Goal: Task Accomplishment & Management: Manage account settings

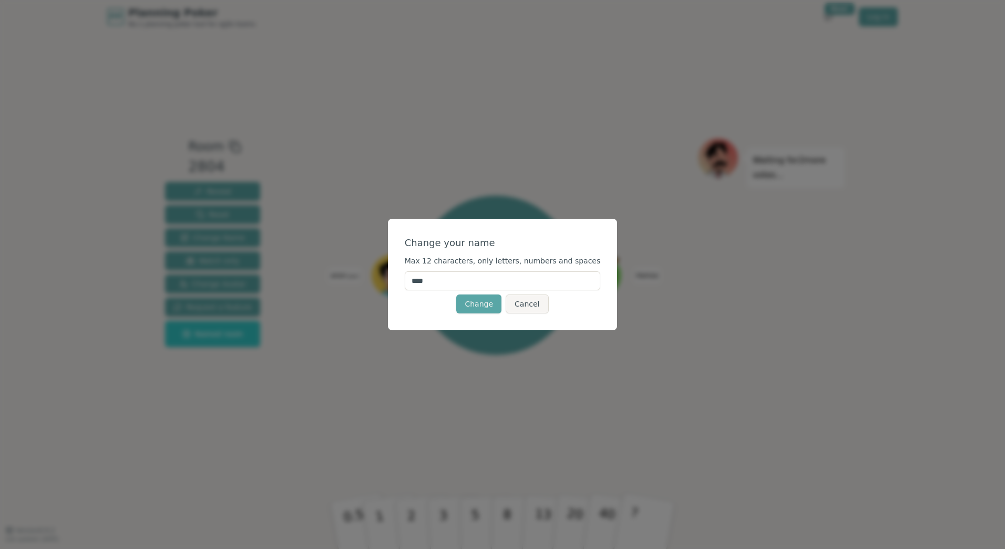
click at [447, 286] on input "****" at bounding box center [503, 280] width 196 height 19
drag, startPoint x: 456, startPoint y: 281, endPoint x: 383, endPoint y: 276, distance: 73.2
click at [383, 276] on div "Change your name Max 12 characters, only letters, numbers and spaces **** Chang…" at bounding box center [502, 274] width 1005 height 549
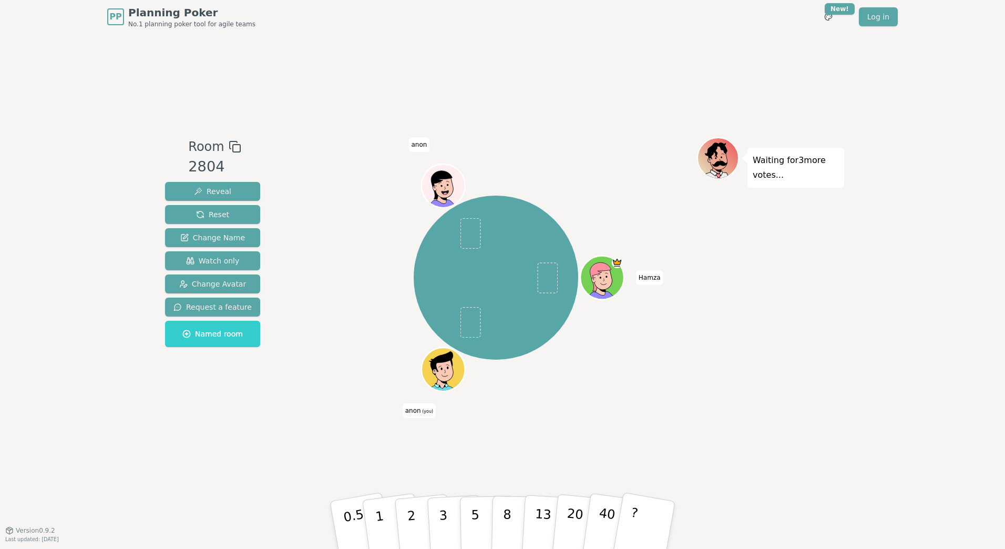
click at [499, 438] on div "Room 2804 Reveal Reset Change Name Watch only Change Avatar Request a feature N…" at bounding box center [502, 282] width 683 height 496
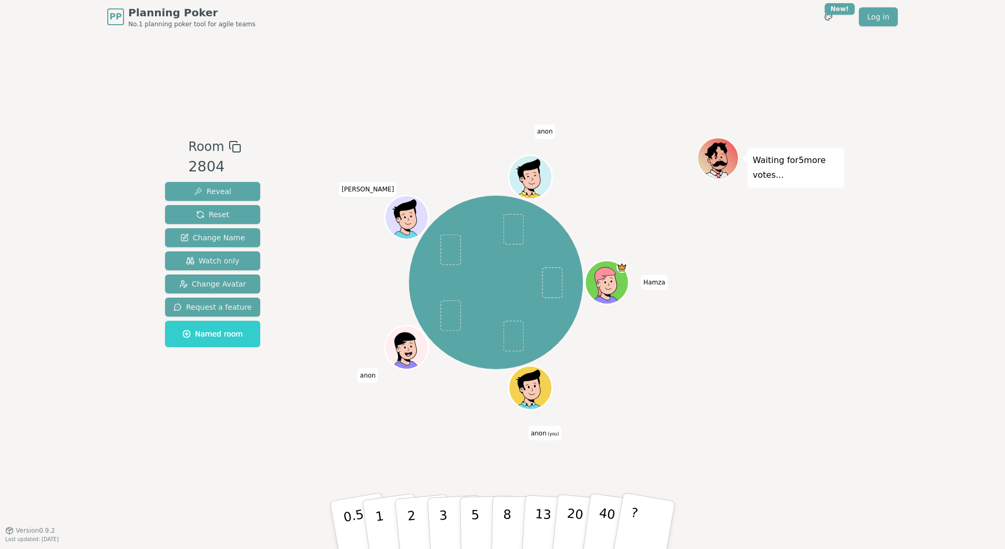
click at [545, 432] on span "anon (you)" at bounding box center [544, 433] width 33 height 15
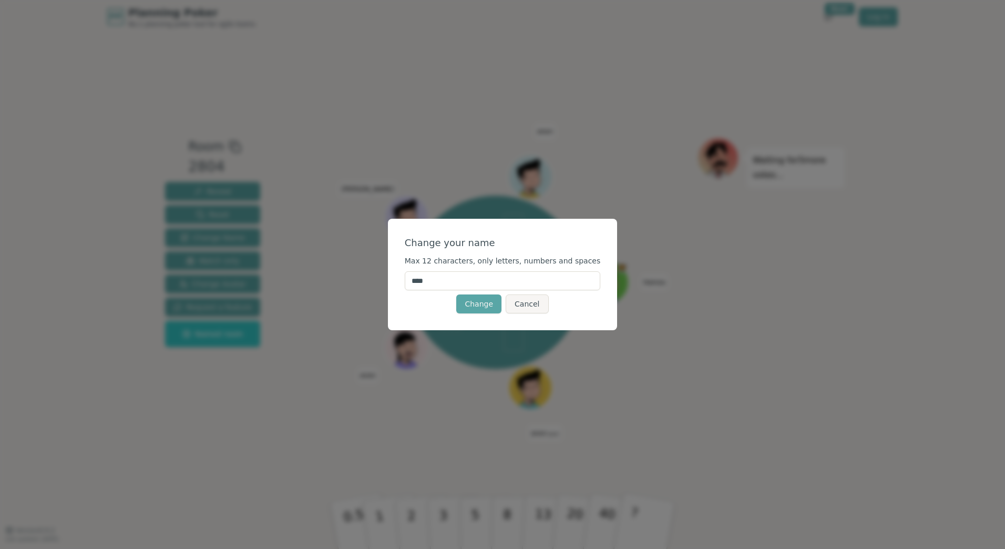
click at [520, 305] on button "Cancel" at bounding box center [527, 303] width 43 height 19
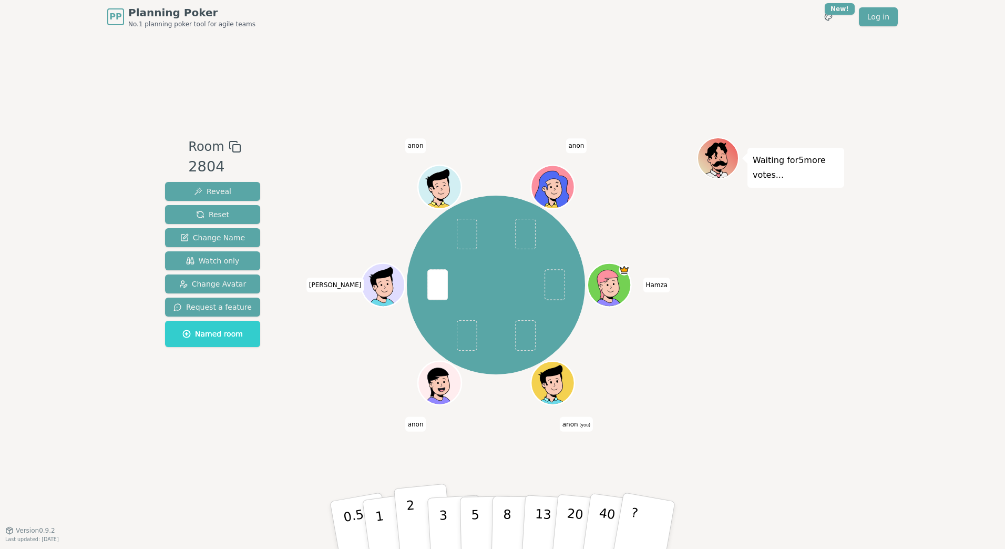
click at [415, 519] on button "2" at bounding box center [424, 526] width 60 height 84
click at [570, 420] on span "anon (you)" at bounding box center [576, 424] width 33 height 15
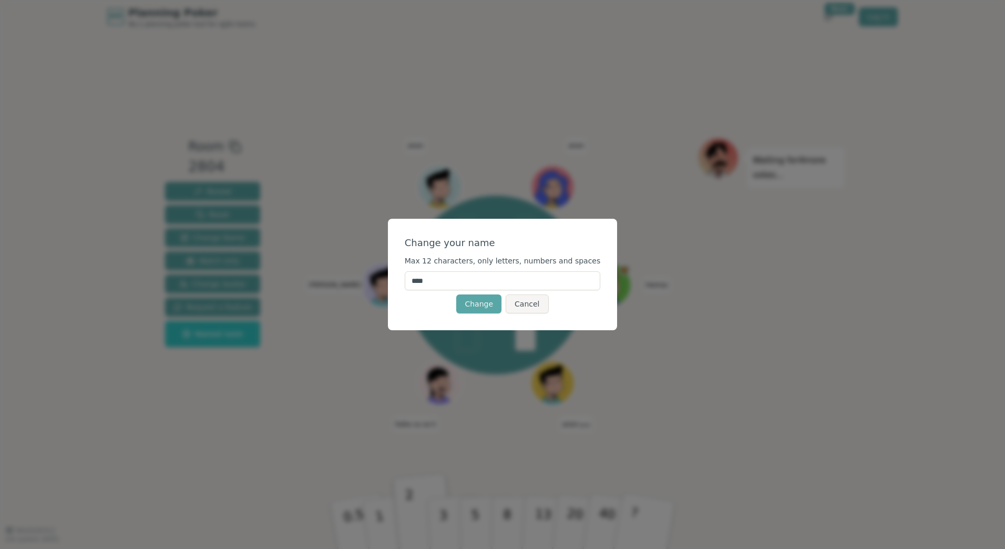
drag, startPoint x: 449, startPoint y: 279, endPoint x: 399, endPoint y: 282, distance: 50.5
click at [399, 282] on div "Change your name Max 12 characters, only letters, numbers and spaces **** Chang…" at bounding box center [502, 274] width 1005 height 549
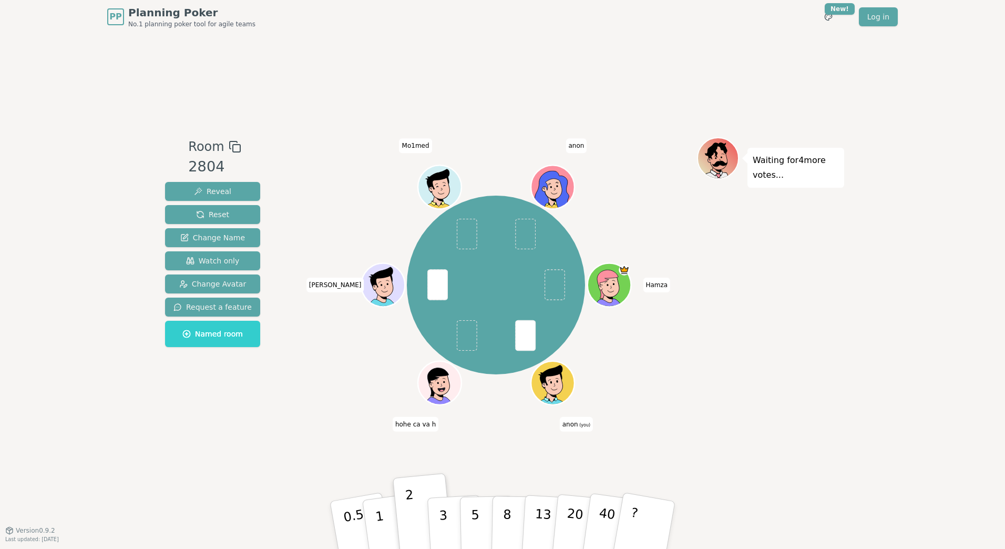
click at [563, 414] on div "Hamza anon (you) hohe ca va h [PERSON_NAME] Mo1med anon" at bounding box center [496, 281] width 402 height 289
click at [575, 428] on span "anon (you)" at bounding box center [576, 424] width 33 height 15
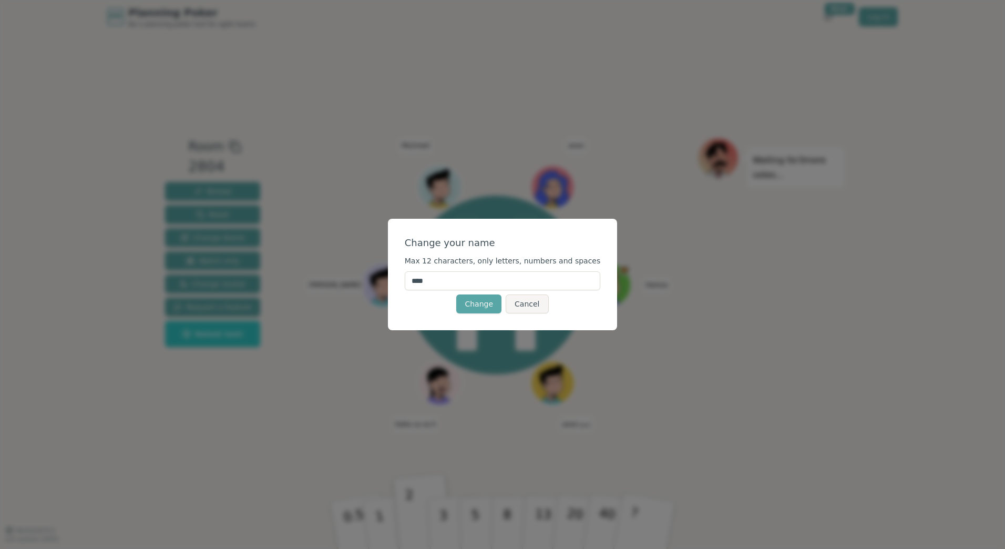
drag, startPoint x: 444, startPoint y: 281, endPoint x: 424, endPoint y: 282, distance: 20.0
click at [424, 282] on input "****" at bounding box center [503, 280] width 196 height 19
type input "****"
click at [489, 307] on button "Change" at bounding box center [478, 303] width 45 height 19
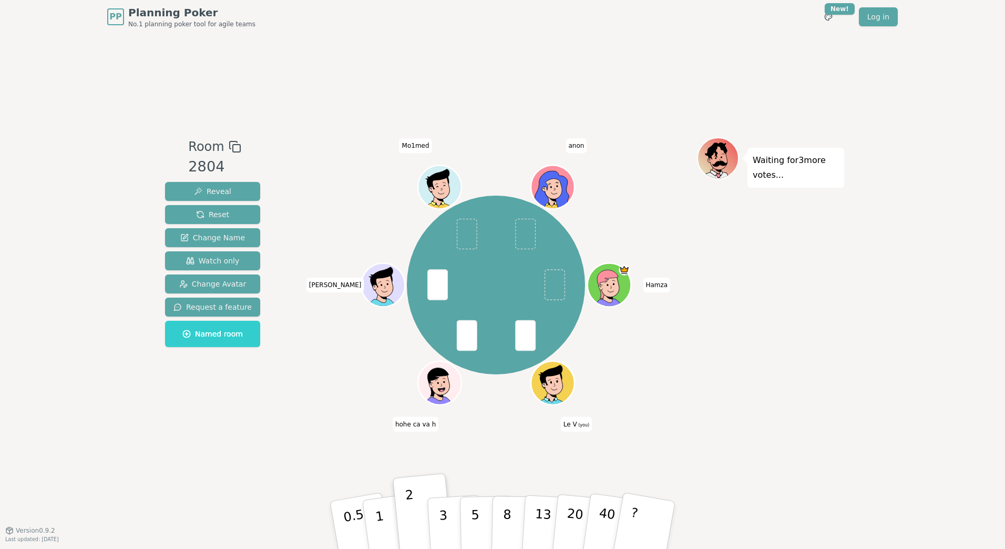
click at [772, 437] on div "Room 2804 Reveal Reset Change Name Watch only Change Avatar Request a feature N…" at bounding box center [502, 282] width 683 height 496
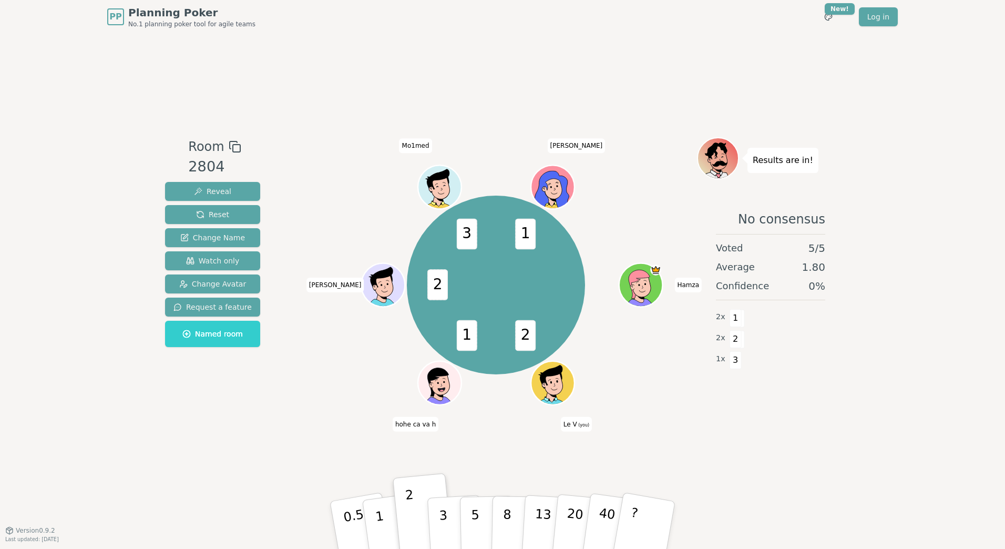
click at [541, 386] on icon at bounding box center [544, 385] width 7 height 6
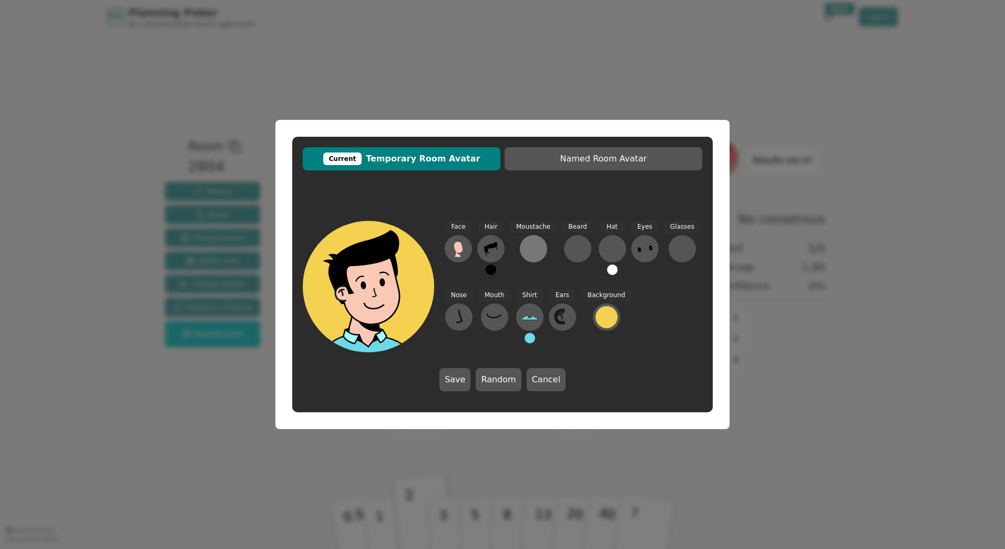
click at [537, 249] on div at bounding box center [533, 248] width 17 height 17
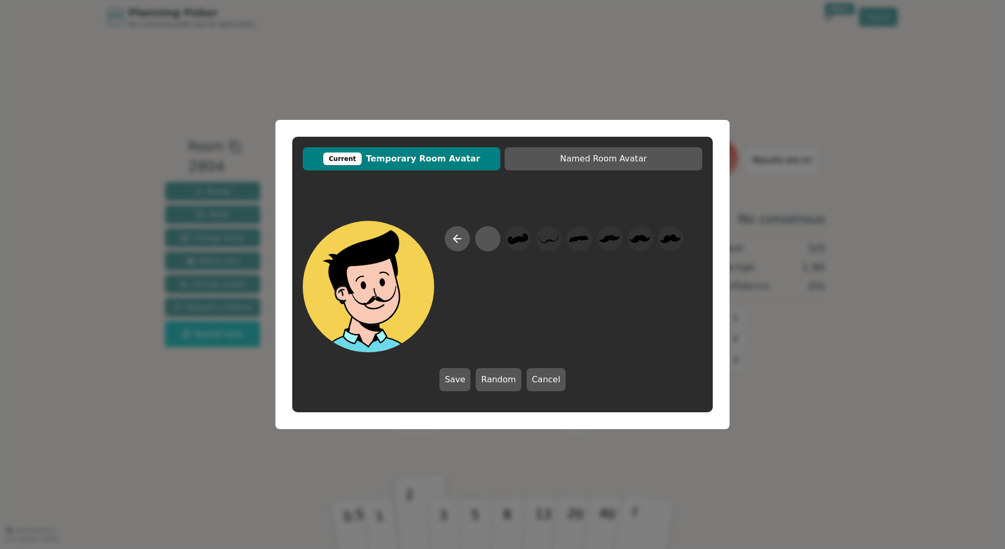
click at [353, 258] on icon at bounding box center [364, 267] width 70 height 74
click at [457, 381] on button "Save" at bounding box center [454, 379] width 31 height 23
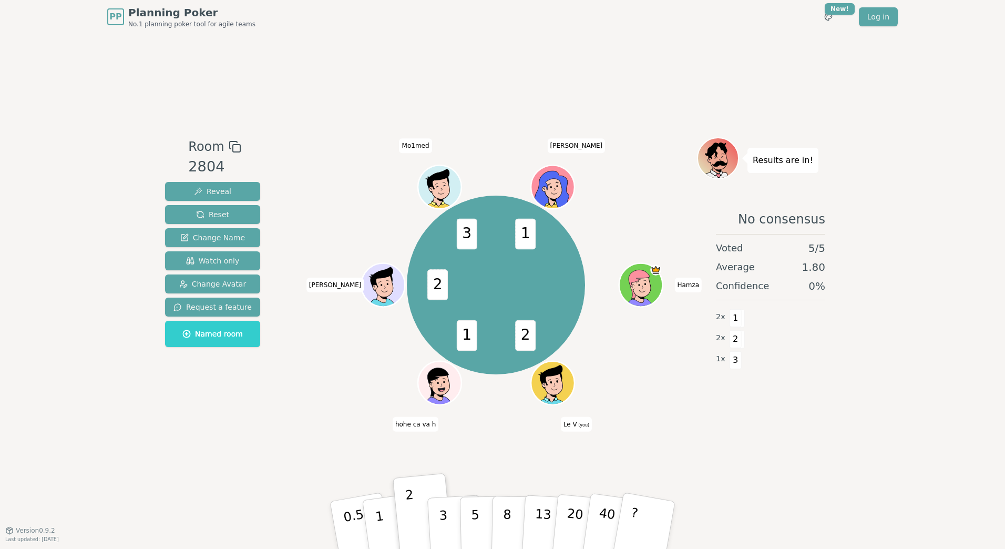
click at [709, 435] on div "Room 2804 Reveal Reset Change Name Watch only Change Avatar Request a feature N…" at bounding box center [502, 282] width 683 height 496
click at [565, 384] on div at bounding box center [553, 396] width 42 height 38
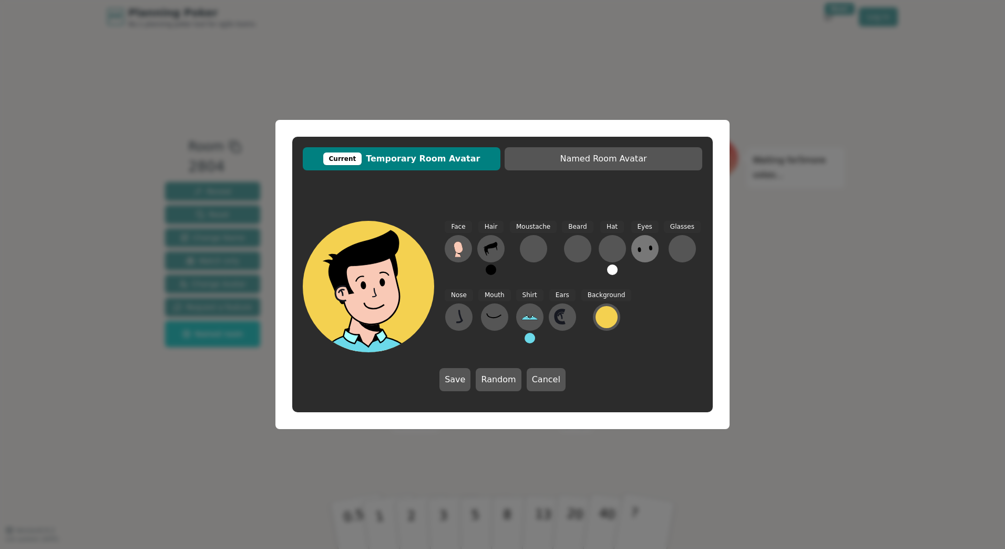
click at [645, 250] on icon at bounding box center [645, 248] width 17 height 17
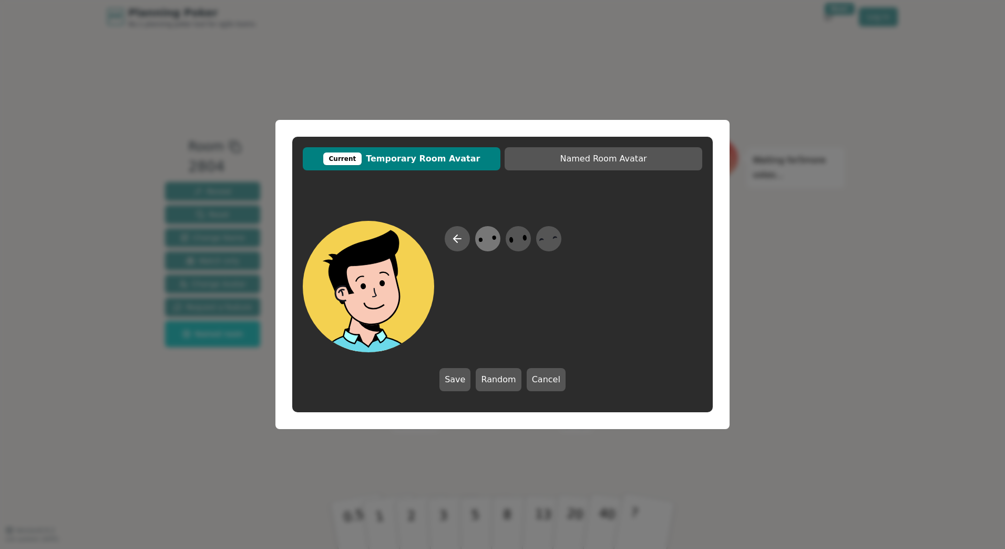
click at [488, 233] on icon at bounding box center [487, 239] width 20 height 24
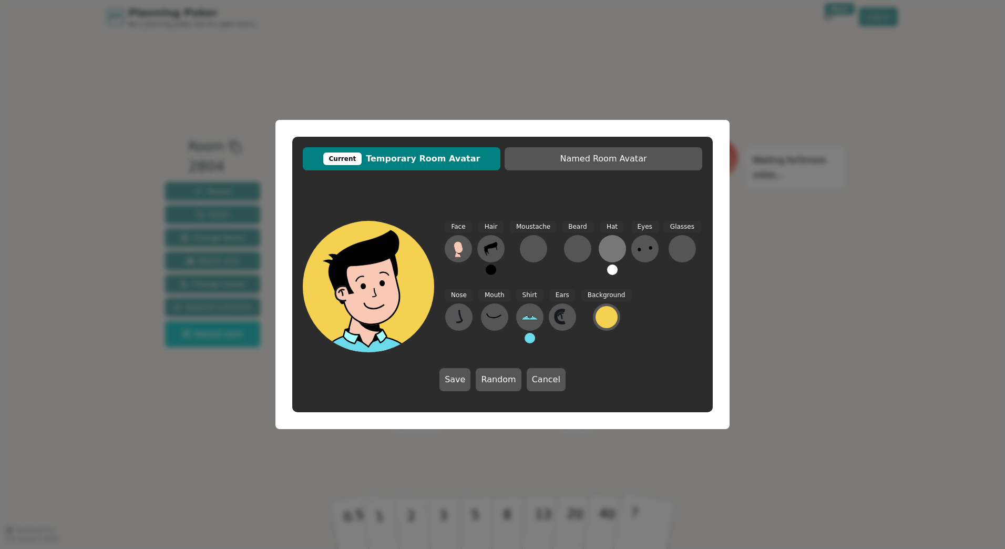
click at [610, 249] on div at bounding box center [612, 248] width 17 height 17
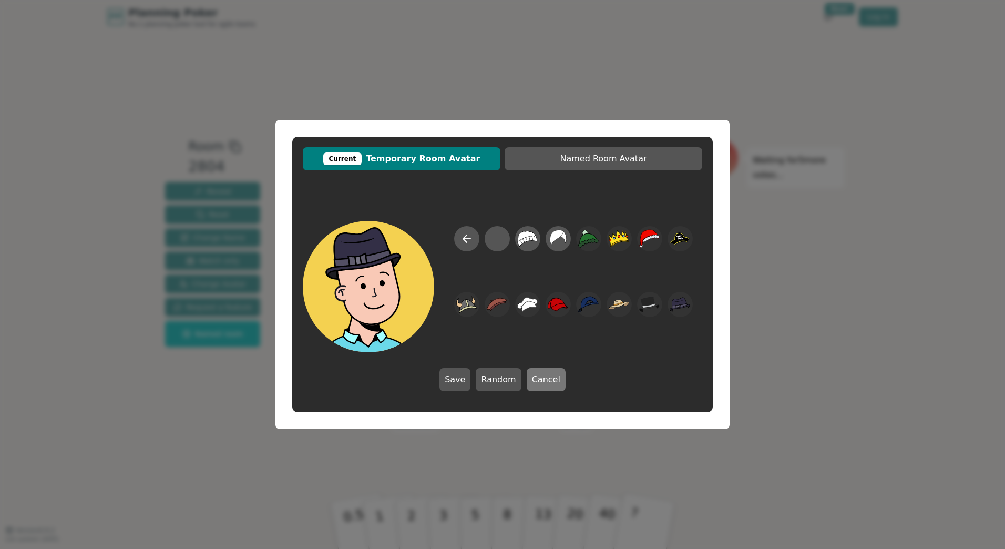
click at [541, 381] on button "Cancel" at bounding box center [546, 379] width 39 height 23
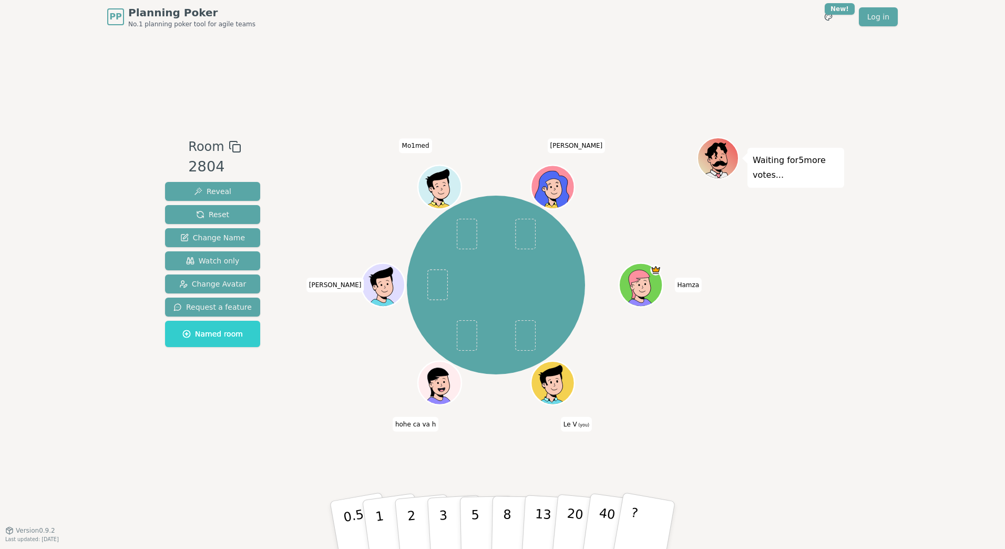
click at [759, 396] on div "Waiting for 5 more votes..." at bounding box center [770, 281] width 147 height 289
click at [807, 386] on div "Waiting for 5 more votes..." at bounding box center [770, 281] width 147 height 289
click at [763, 326] on div "Waiting for 5 more votes..." at bounding box center [770, 281] width 147 height 289
click at [270, 418] on div "Room 2804 Reveal Reset Change Name Watch only Change Avatar Request a feature N…" at bounding box center [502, 281] width 683 height 289
